Goal: Find specific page/section: Find specific page/section

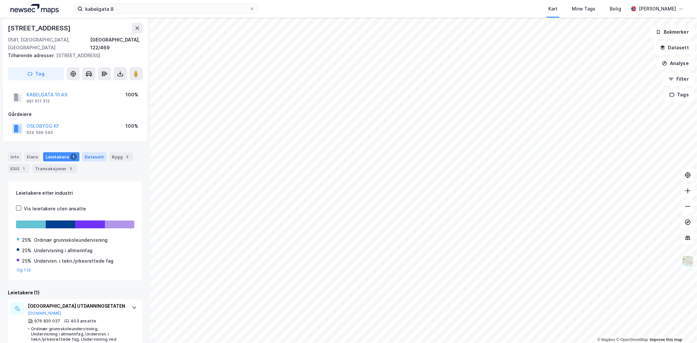
scroll to position [22, 0]
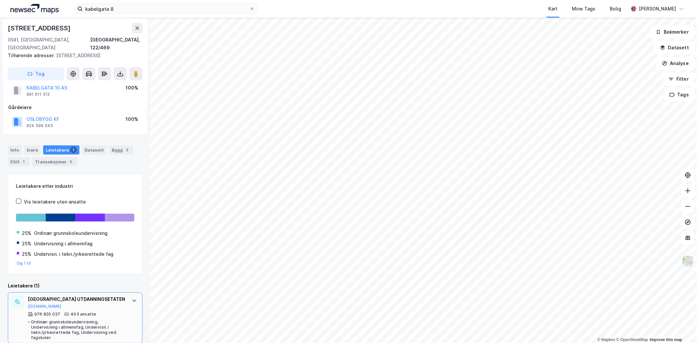
click at [132, 299] on icon at bounding box center [134, 300] width 4 height 2
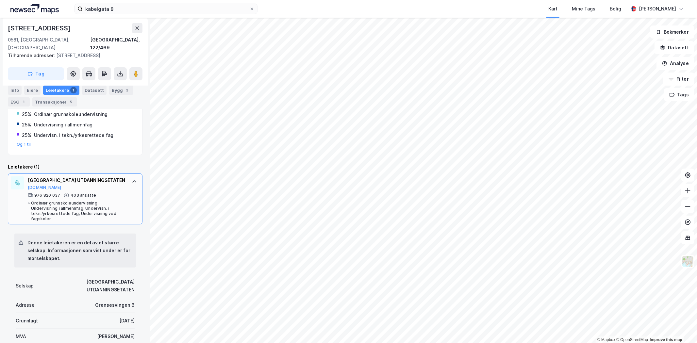
scroll to position [167, 0]
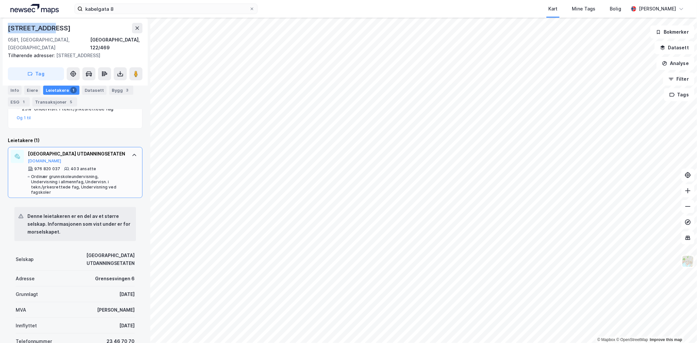
drag, startPoint x: 7, startPoint y: 26, endPoint x: 60, endPoint y: 24, distance: 52.9
click at [60, 24] on div "[STREET_ADDRESS] Tilhørende adresser: [STREET_ADDRESS] Tag" at bounding box center [75, 52] width 145 height 68
copy div "[STREET_ADDRESS]"
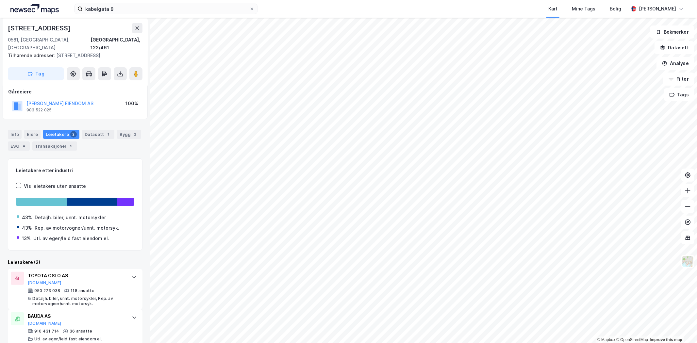
scroll to position [39, 0]
click at [686, 262] on img at bounding box center [687, 261] width 12 height 12
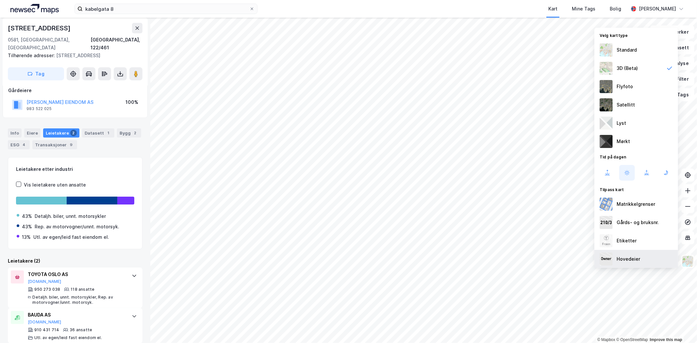
click at [633, 257] on div "Hovedeier" at bounding box center [628, 259] width 24 height 8
